Goal: Find specific page/section: Find specific page/section

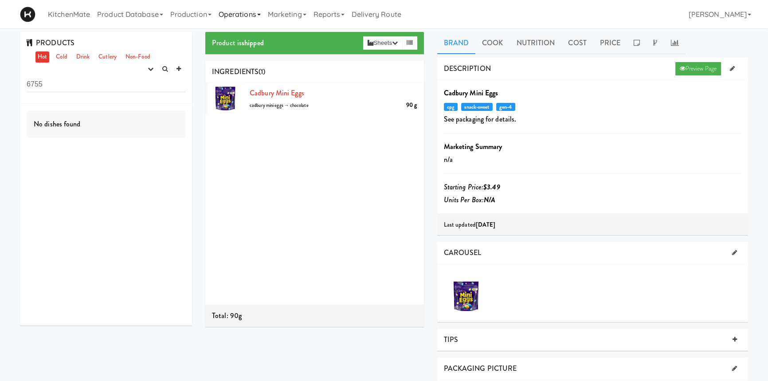
click at [235, 15] on link "Operations" at bounding box center [239, 14] width 49 height 28
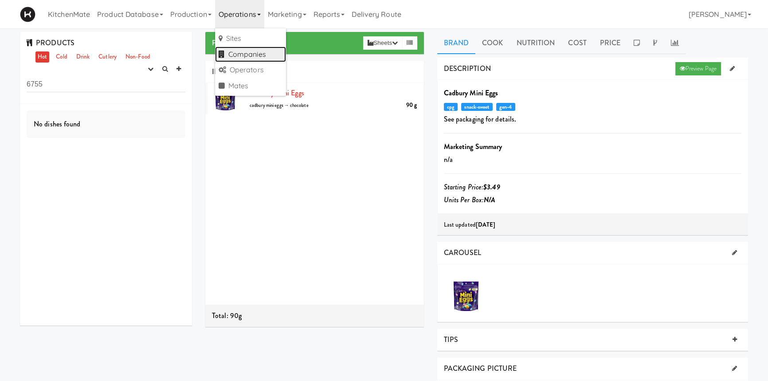
click at [257, 58] on link "Companies" at bounding box center [250, 55] width 71 height 16
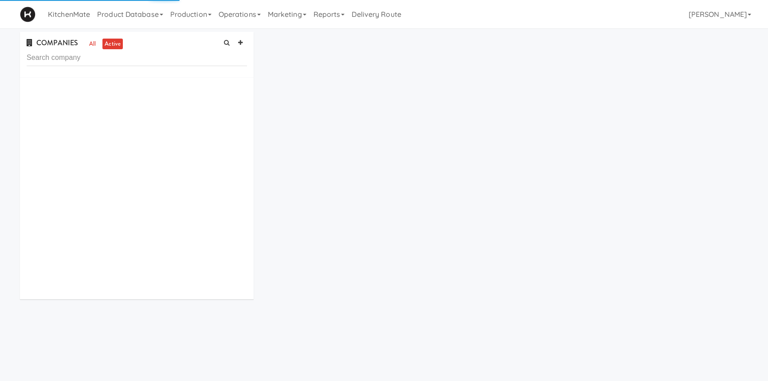
click at [125, 62] on input "text" at bounding box center [137, 58] width 220 height 16
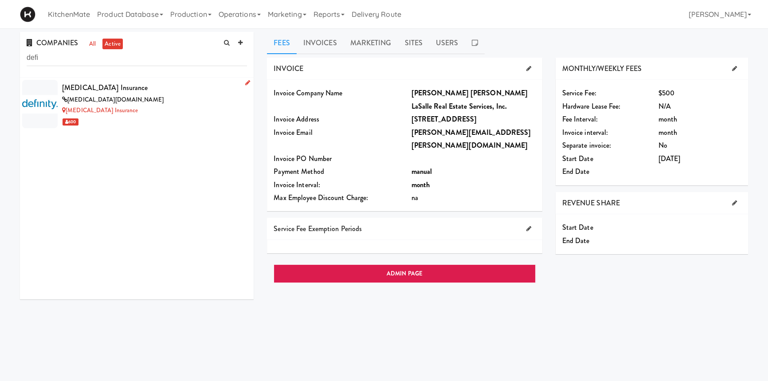
type input "defi"
click at [123, 101] on div "definity.com" at bounding box center [154, 99] width 185 height 11
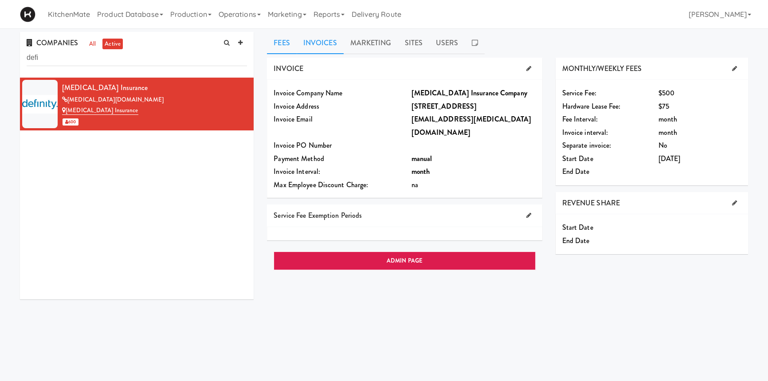
click at [324, 43] on link "Invoices" at bounding box center [320, 43] width 47 height 22
